Goal: Find specific page/section: Find specific page/section

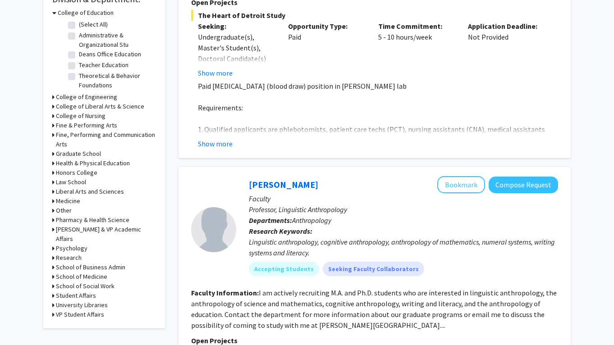
scroll to position [283, 0]
click at [82, 244] on h3 "Psychology" at bounding box center [72, 248] width 32 height 9
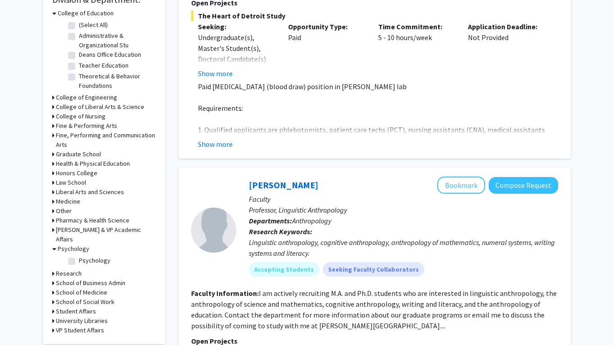
click at [82, 244] on h3 "Psychology" at bounding box center [74, 248] width 32 height 9
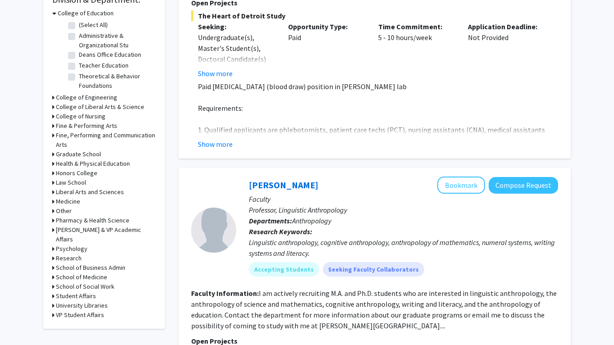
click at [82, 273] on h3 "School of Medicine" at bounding box center [81, 277] width 51 height 9
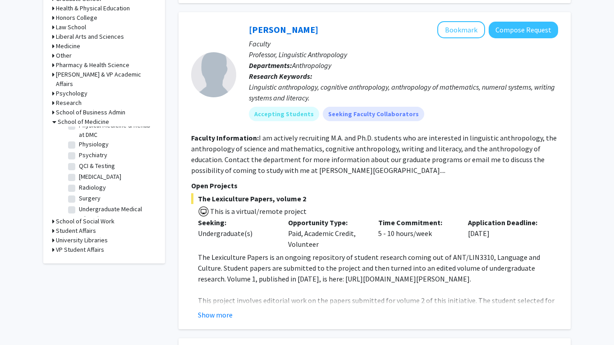
scroll to position [297, 0]
click at [79, 156] on label "Psychiatry" at bounding box center [93, 160] width 28 height 9
click at [79, 156] on input "Psychiatry" at bounding box center [82, 159] width 6 height 6
checkbox input "true"
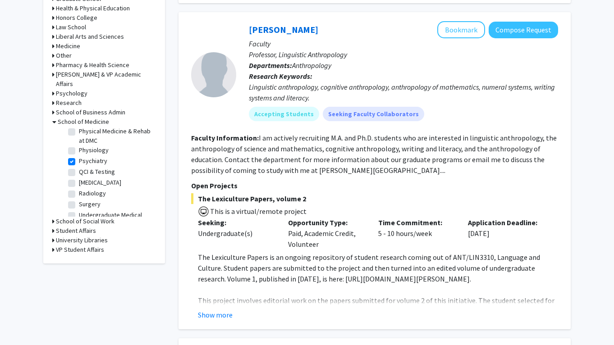
checkbox input "true"
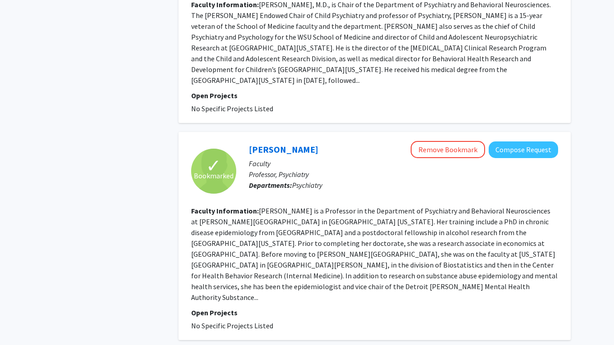
scroll to position [1484, 0]
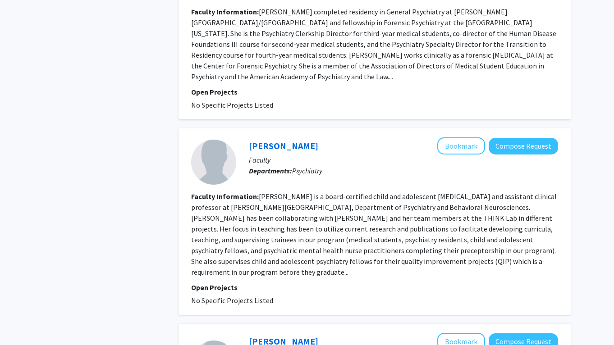
scroll to position [1056, 0]
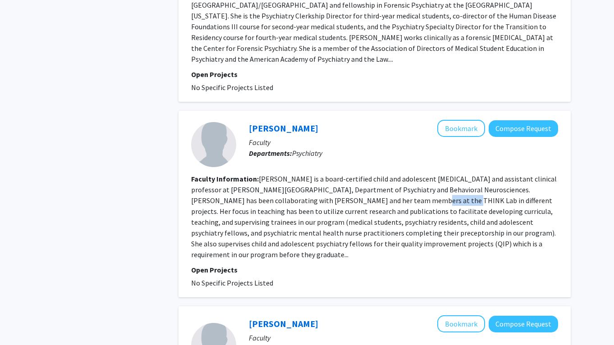
drag, startPoint x: 338, startPoint y: 167, endPoint x: 372, endPoint y: 164, distance: 33.9
click at [372, 173] on section "Faculty Information: [PERSON_NAME] is a board-certified child and adolescent [M…" at bounding box center [374, 216] width 367 height 87
click at [383, 174] on fg-read-more "[PERSON_NAME] is a board-certified child and adolescent [MEDICAL_DATA] and assi…" at bounding box center [373, 216] width 365 height 85
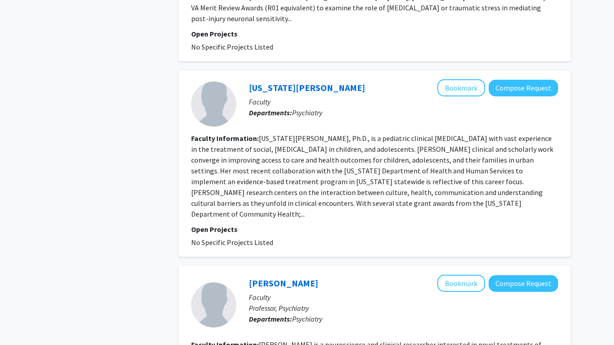
scroll to position [1607, 0]
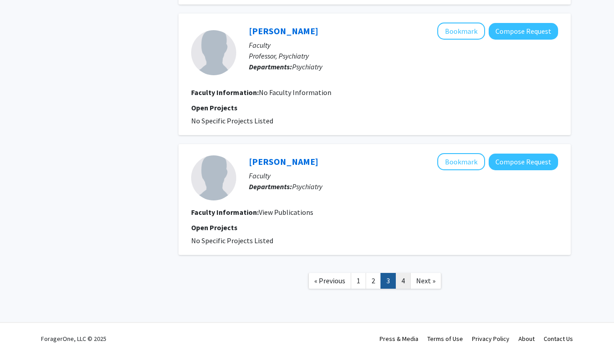
scroll to position [1133, 0]
click at [406, 274] on link "4" at bounding box center [402, 282] width 15 height 16
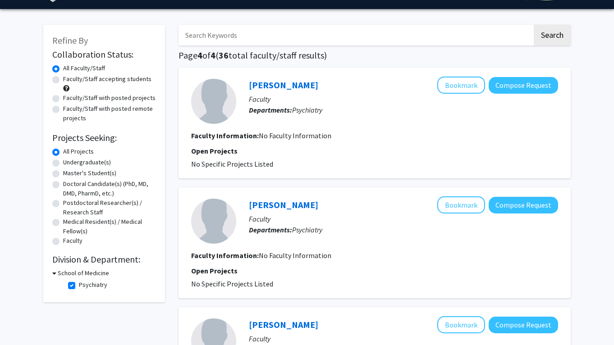
scroll to position [29, 0]
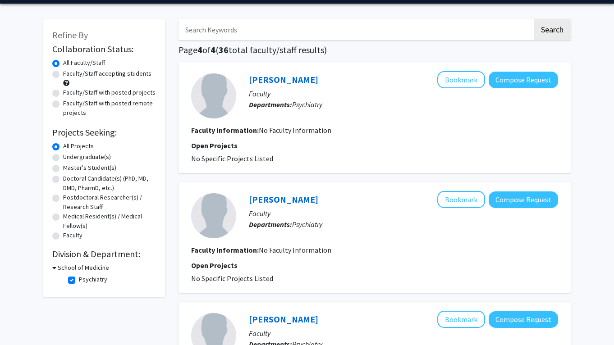
click at [83, 217] on label "Medical Resident(s) / Medical Fellow(s)" at bounding box center [109, 221] width 93 height 19
click at [69, 217] on input "Medical Resident(s) / Medical Fellow(s)" at bounding box center [66, 215] width 6 height 6
radio input "true"
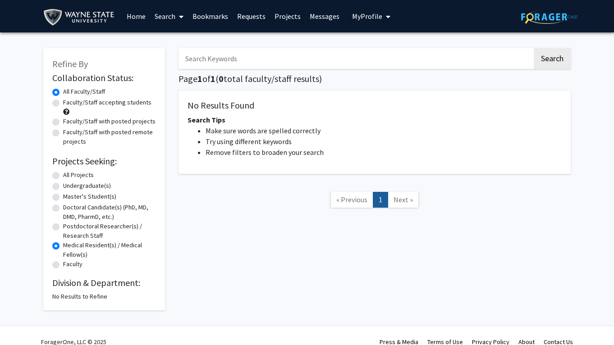
click at [82, 210] on label "Doctoral Candidate(s) (PhD, MD, DMD, PharmD, etc.)" at bounding box center [109, 212] width 93 height 19
click at [69, 209] on input "Doctoral Candidate(s) (PhD, MD, DMD, PharmD, etc.)" at bounding box center [66, 206] width 6 height 6
radio input "true"
click at [82, 197] on label "Master's Student(s)" at bounding box center [89, 196] width 53 height 9
click at [69, 197] on input "Master's Student(s)" at bounding box center [66, 195] width 6 height 6
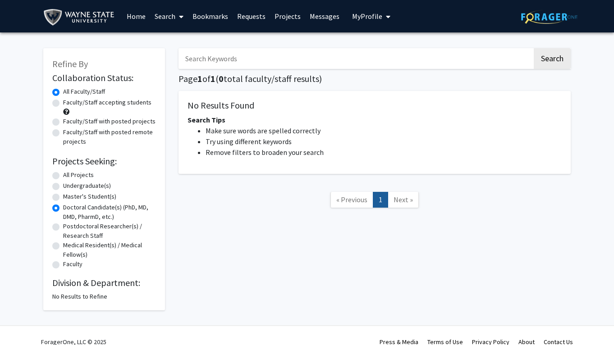
radio input "true"
click at [82, 175] on label "All Projects" at bounding box center [78, 174] width 31 height 9
click at [69, 175] on input "All Projects" at bounding box center [66, 173] width 6 height 6
radio input "true"
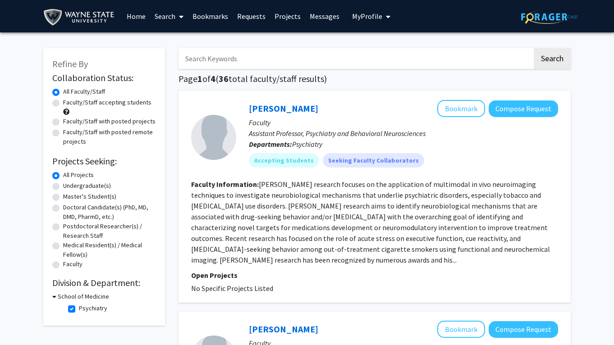
click at [85, 299] on h3 "School of Medicine" at bounding box center [83, 296] width 51 height 9
click at [85, 299] on h3 "School of Medicine" at bounding box center [81, 296] width 51 height 9
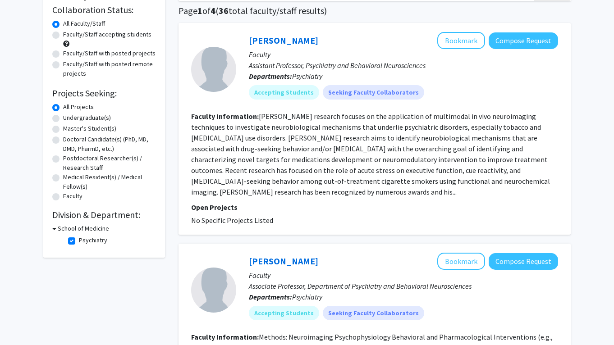
scroll to position [77, 0]
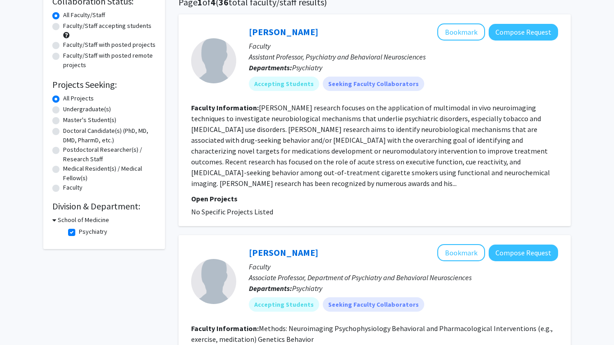
click at [79, 234] on label "Psychiatry" at bounding box center [93, 231] width 28 height 9
click at [79, 233] on input "Psychiatry" at bounding box center [82, 230] width 6 height 6
checkbox input "false"
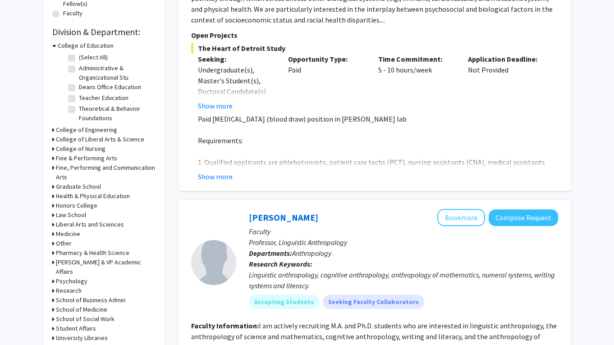
scroll to position [274, 0]
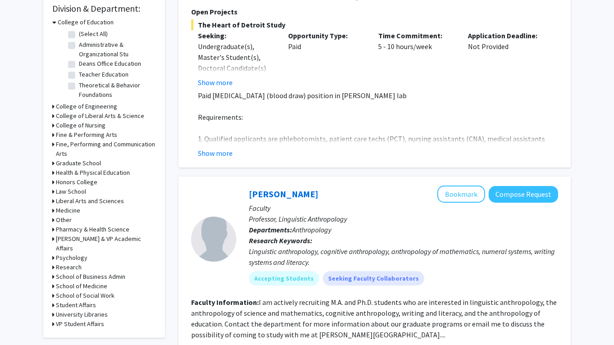
click at [79, 253] on h3 "Psychology" at bounding box center [72, 257] width 32 height 9
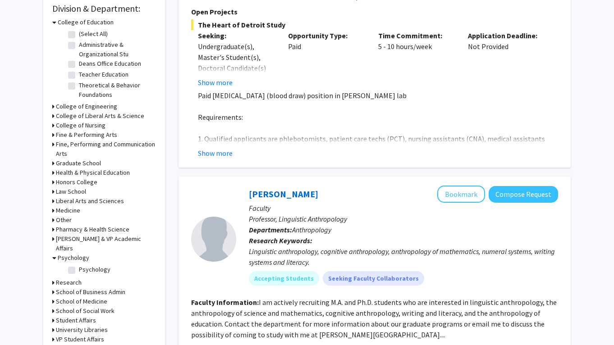
click at [79, 265] on label "Psychology" at bounding box center [95, 269] width 32 height 9
click at [79, 265] on input "Psychology" at bounding box center [82, 268] width 6 height 6
checkbox input "true"
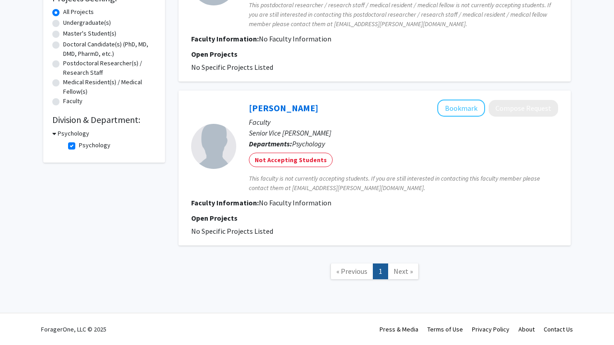
scroll to position [137, 0]
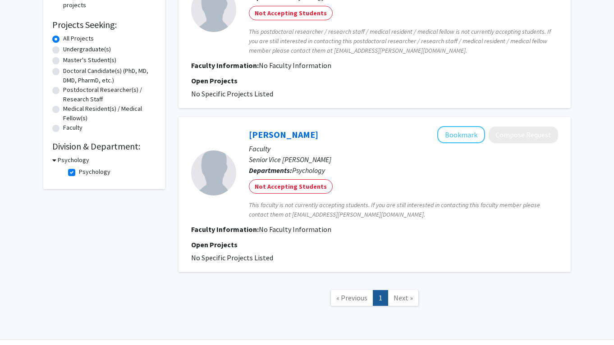
click at [79, 173] on label "Psychology" at bounding box center [95, 171] width 32 height 9
click at [79, 173] on input "Psychology" at bounding box center [82, 170] width 6 height 6
checkbox input "false"
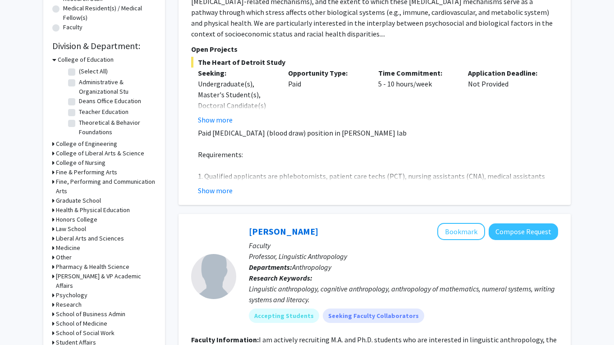
scroll to position [238, 0]
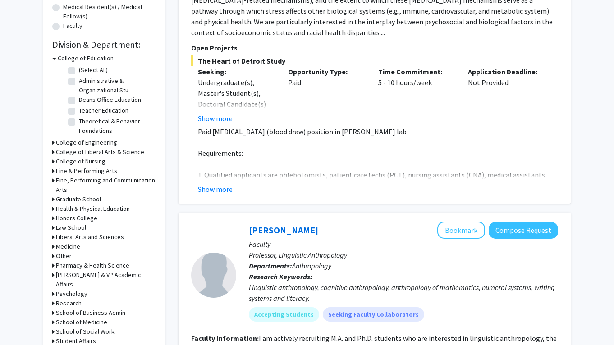
click at [72, 219] on h3 "Honors College" at bounding box center [76, 218] width 41 height 9
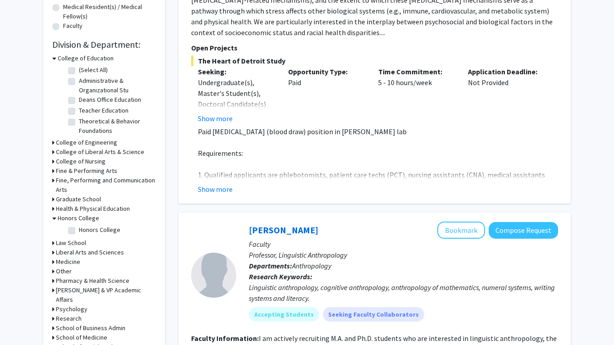
click at [79, 230] on label "Honors College" at bounding box center [99, 229] width 41 height 9
click at [79, 230] on input "Honors College" at bounding box center [82, 228] width 6 height 6
checkbox input "true"
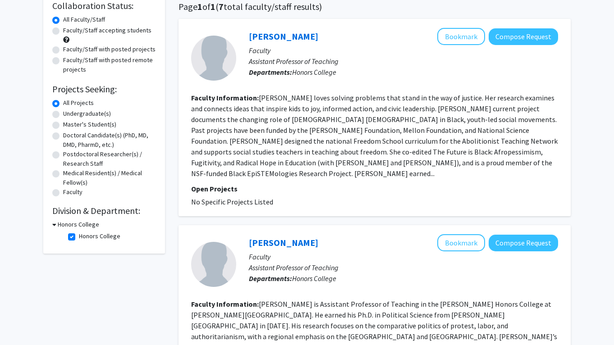
scroll to position [72, 0]
click at [470, 40] on button "Bookmark" at bounding box center [461, 36] width 48 height 17
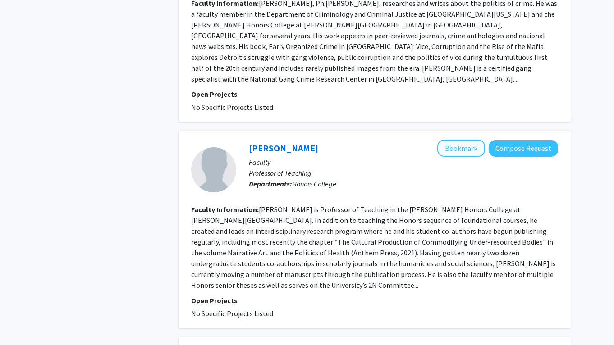
scroll to position [589, 0]
click at [469, 141] on button "Bookmark" at bounding box center [461, 149] width 48 height 17
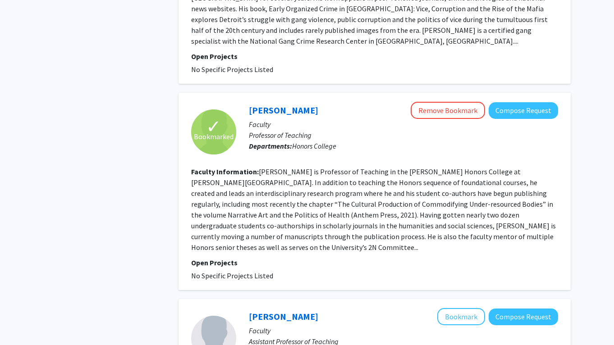
scroll to position [682, 0]
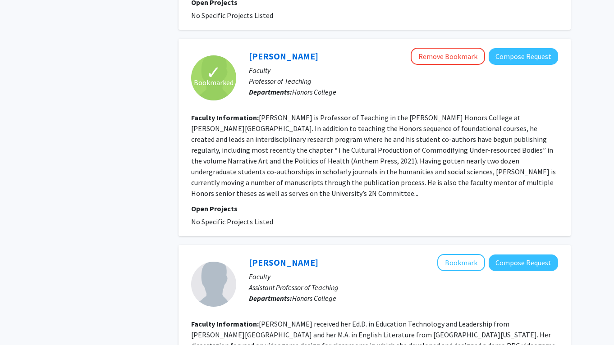
click at [443, 137] on fg-read-more "Aaron Martin is Professor of Teaching in the Irvin D. Reid Honors College at Wa…" at bounding box center [373, 155] width 365 height 85
click at [525, 48] on button "Compose Request" at bounding box center [522, 56] width 69 height 17
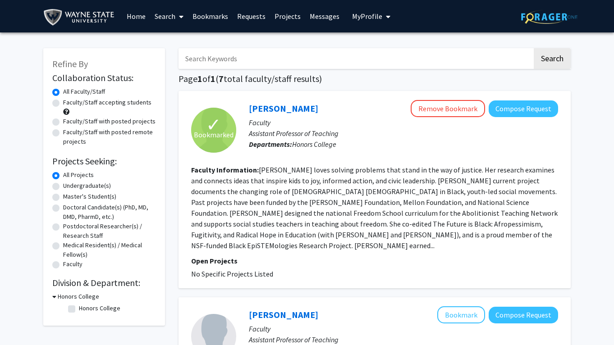
checkbox input "false"
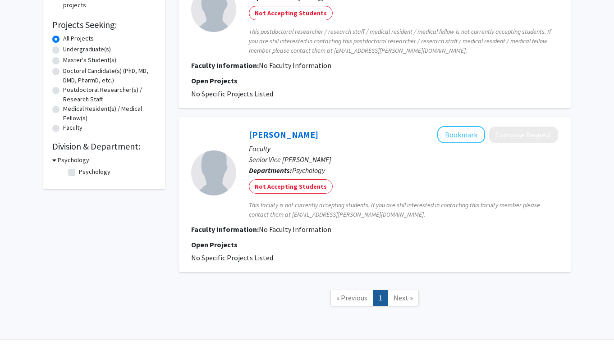
checkbox input "false"
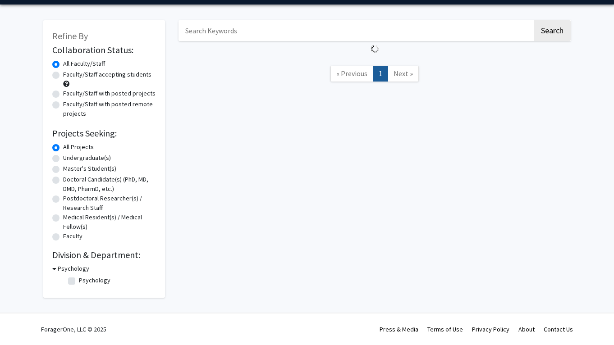
scroll to position [29, 0]
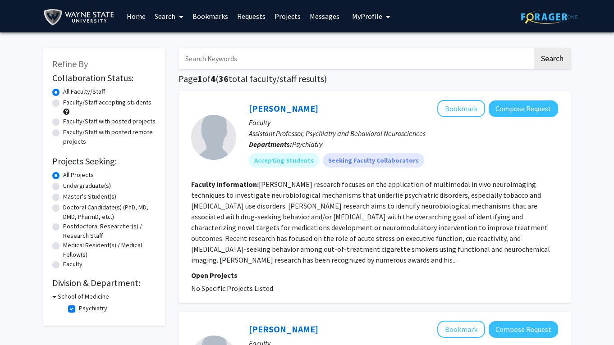
radio input "false"
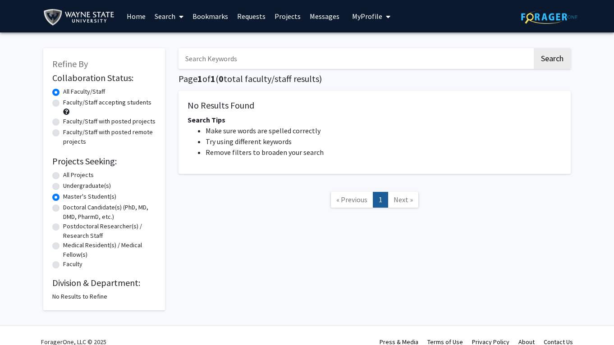
radio input "false"
radio input "true"
